Goal: Find specific page/section: Find specific page/section

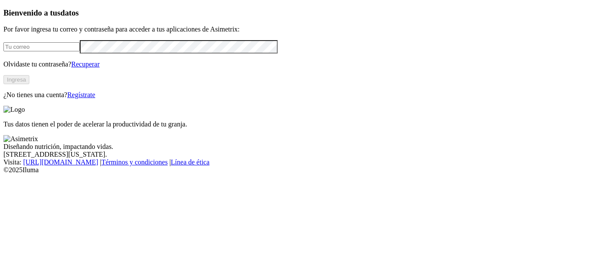
type input "[PERSON_NAME][EMAIL_ADDRESS][DOMAIN_NAME]"
click at [29, 84] on button "Ingresa" at bounding box center [16, 79] width 26 height 9
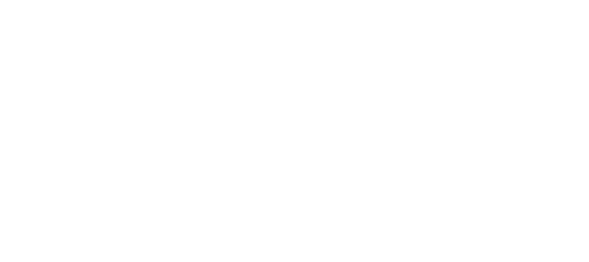
click at [490, 12] on div at bounding box center [297, 131] width 589 height 262
